Goal: Transaction & Acquisition: Purchase product/service

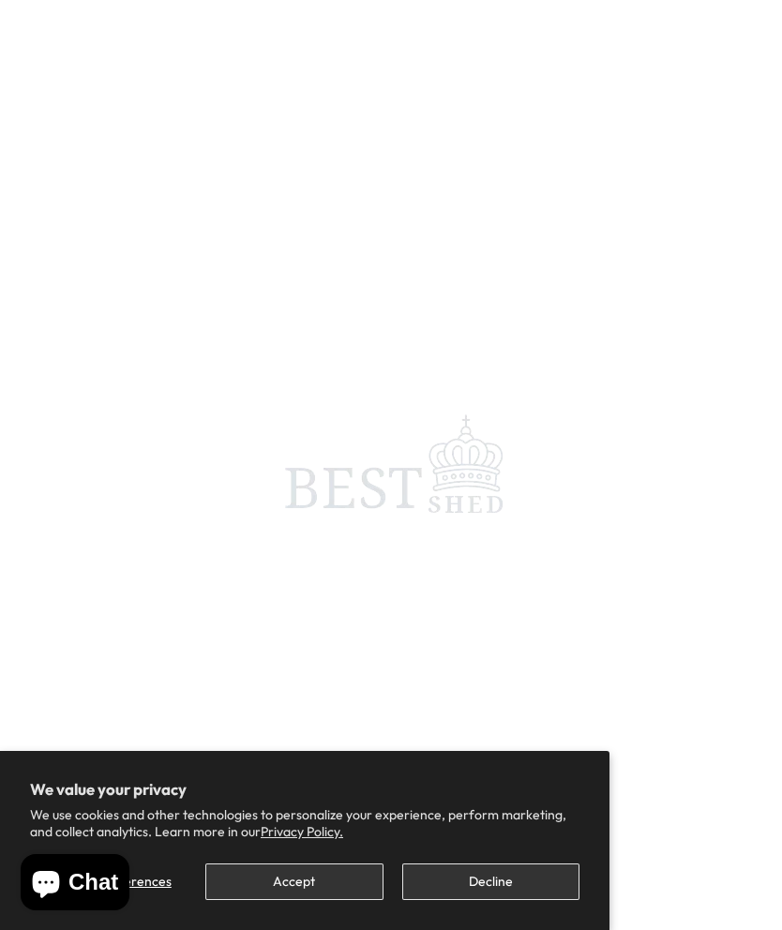
click at [322, 877] on button "Accept" at bounding box center [293, 882] width 177 height 37
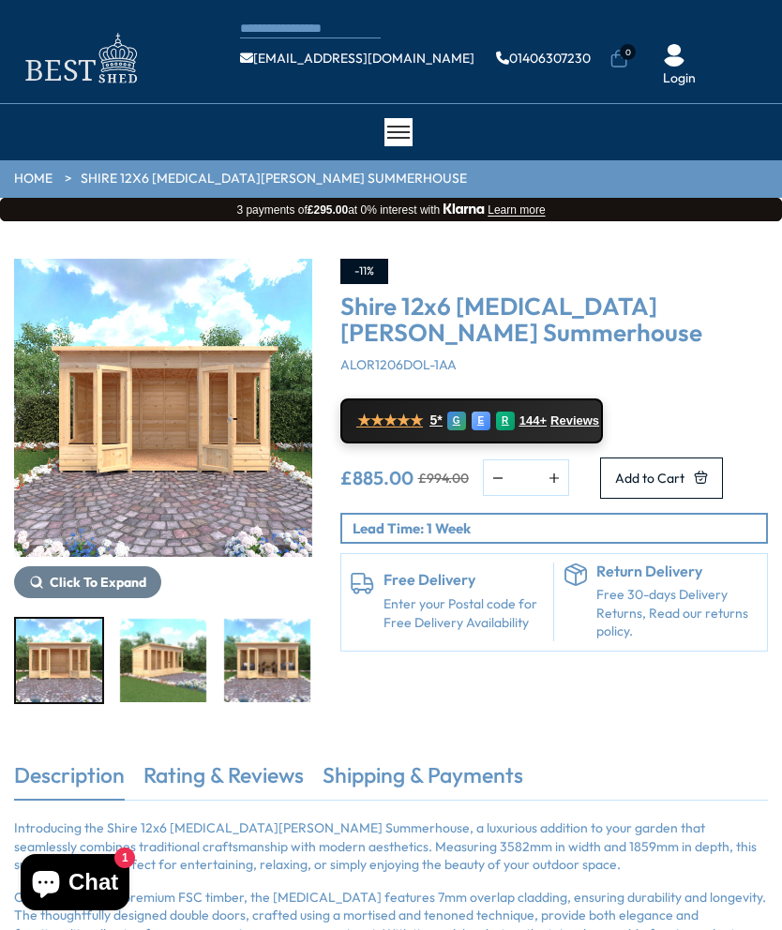
click at [395, 135] on div at bounding box center [398, 132] width 28 height 28
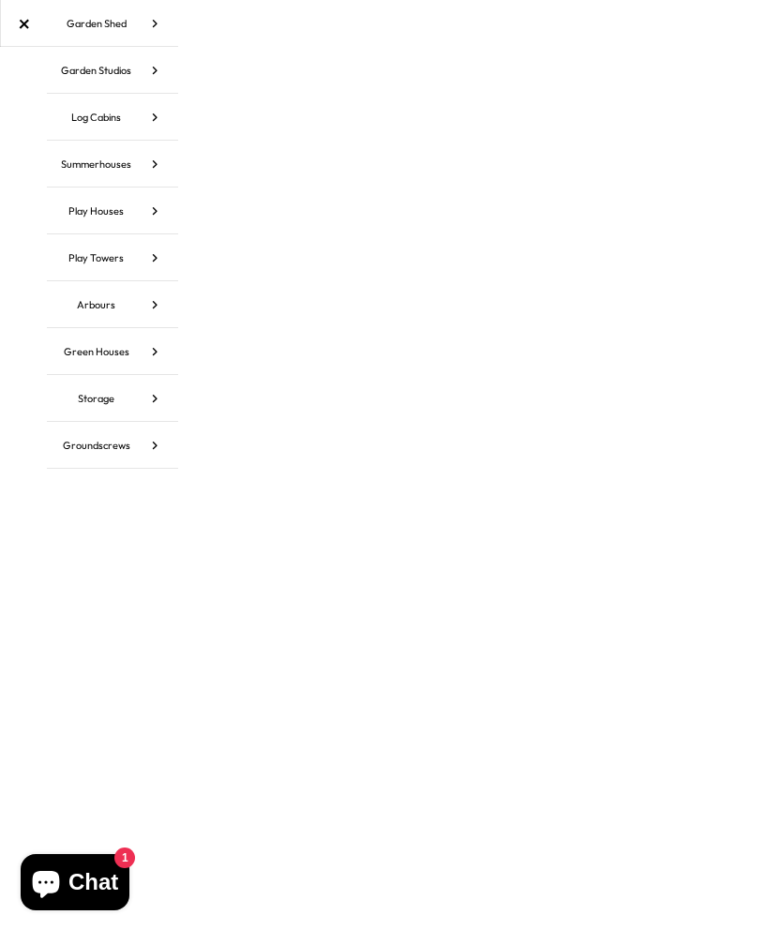
click at [125, 161] on link "Summerhouses" at bounding box center [112, 164] width 131 height 47
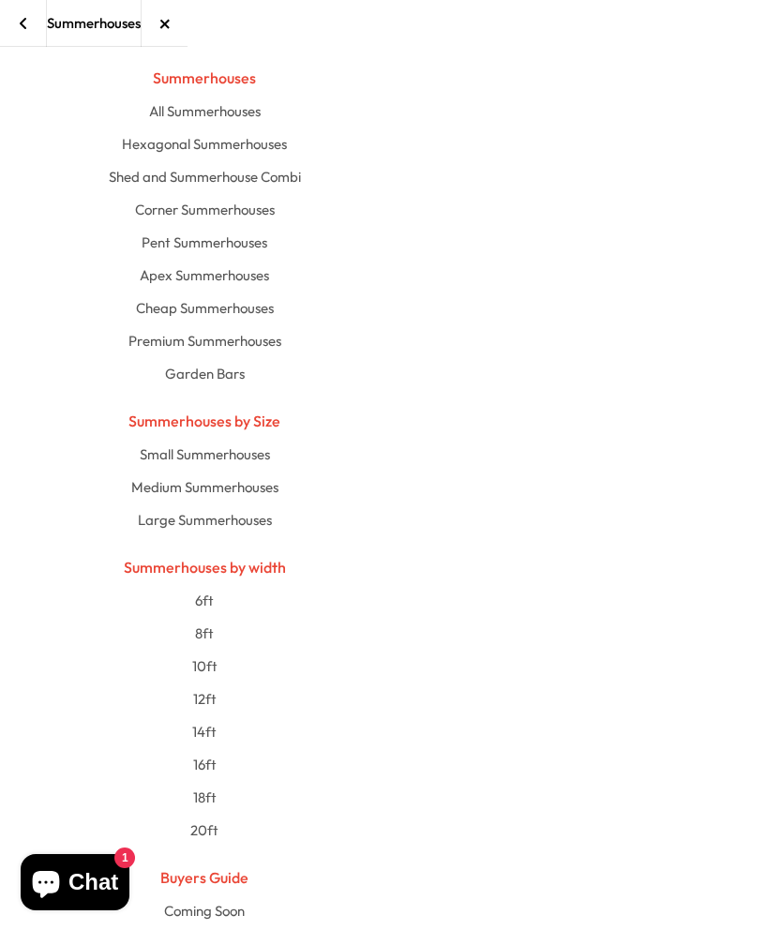
click at [236, 103] on link "All Summerhouses" at bounding box center [204, 111] width 932 height 33
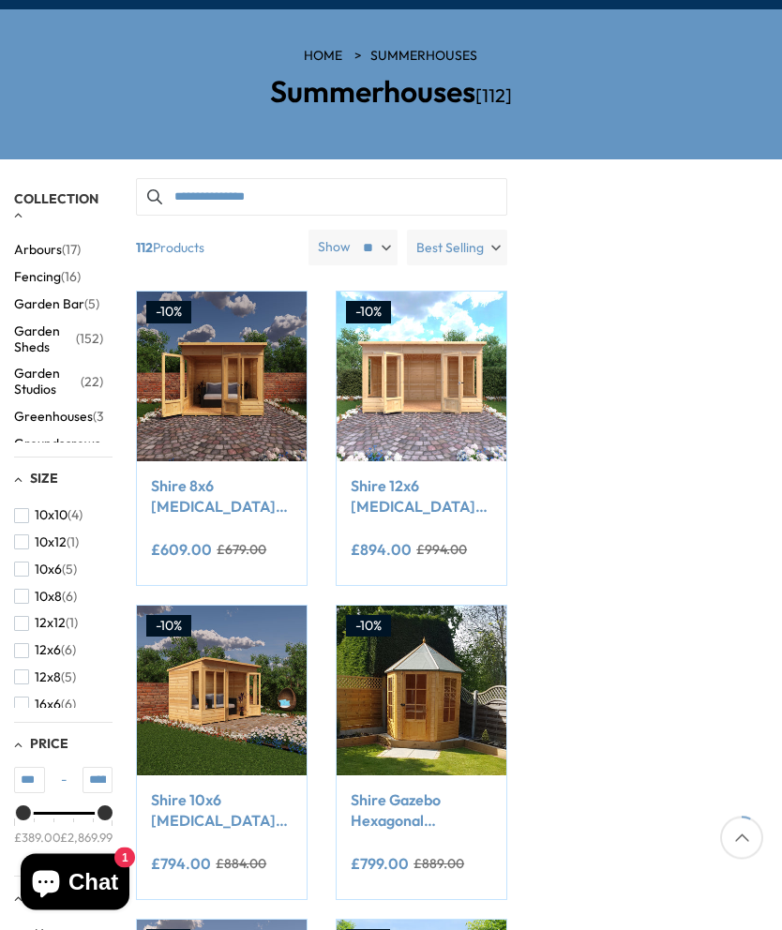
scroll to position [152, 0]
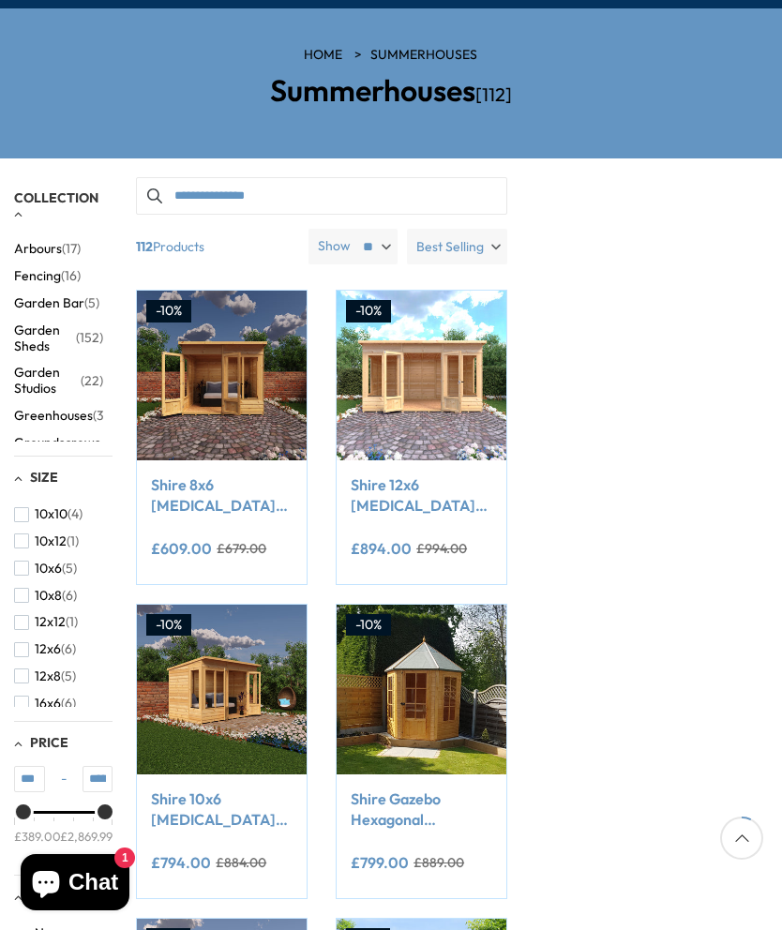
click at [28, 588] on span "button" at bounding box center [21, 595] width 15 height 15
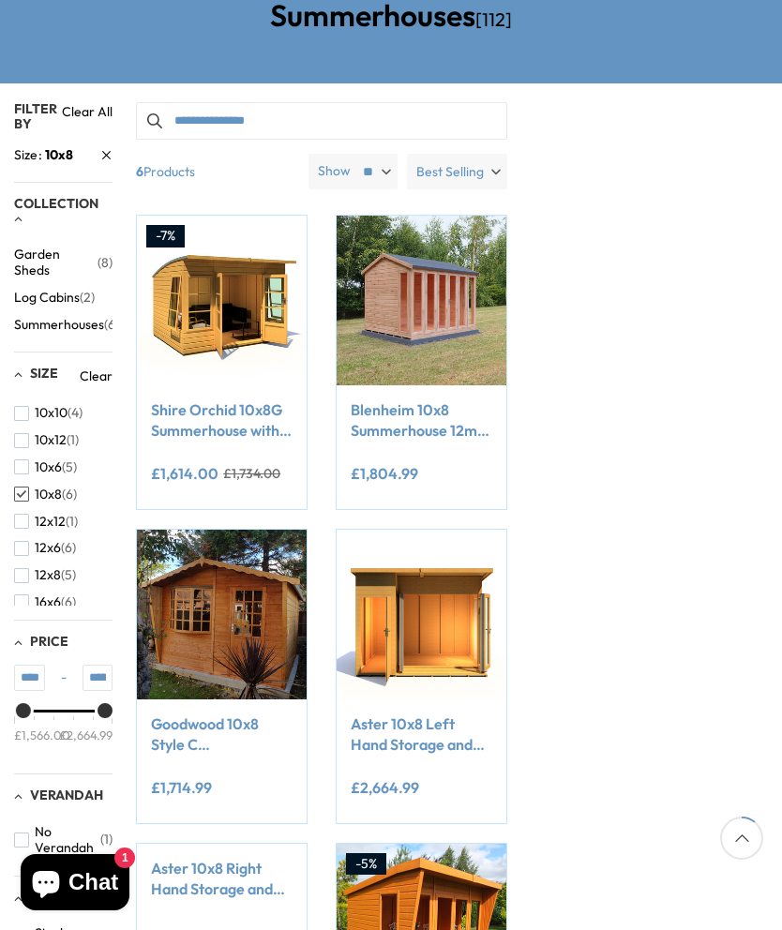
click at [26, 406] on span "button" at bounding box center [21, 413] width 15 height 15
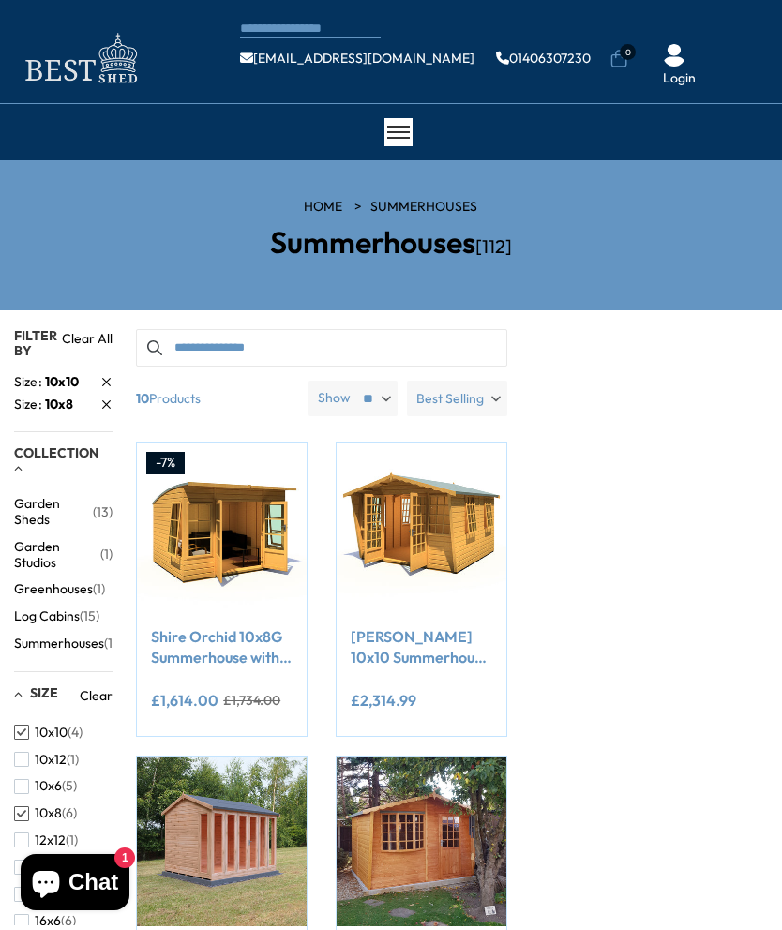
scroll to position [227, 0]
